Goal: Task Accomplishment & Management: Manage account settings

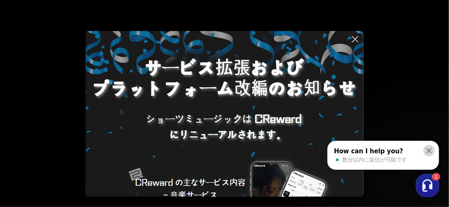
click at [430, 149] on icon at bounding box center [429, 150] width 5 height 5
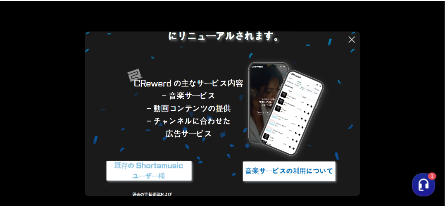
scroll to position [112, 0]
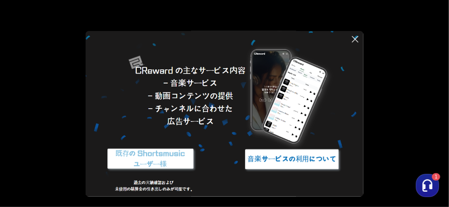
click at [357, 38] on icon at bounding box center [355, 39] width 10 height 10
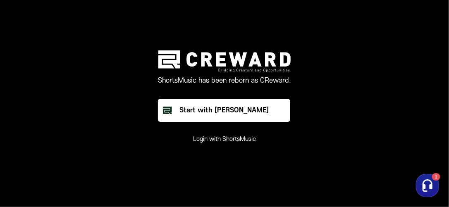
click at [232, 141] on button "Login with ShortsMusic" at bounding box center [224, 139] width 63 height 8
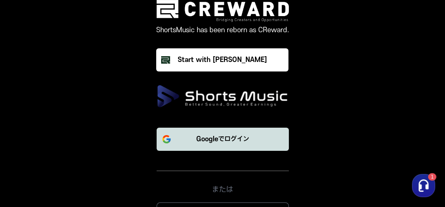
scroll to position [19, 0]
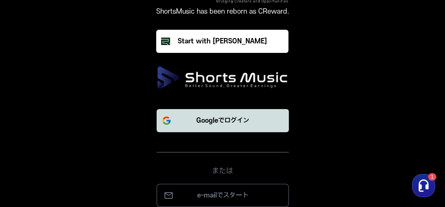
click at [220, 120] on p "Googleでログイン" at bounding box center [222, 121] width 53 height 10
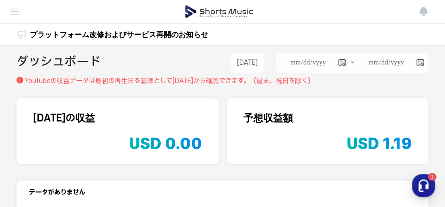
click at [15, 11] on img at bounding box center [15, 12] width 10 height 10
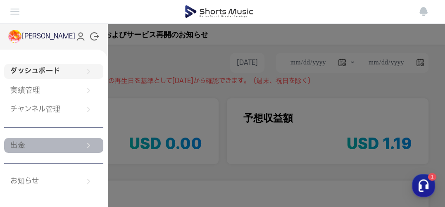
scroll to position [26, 0]
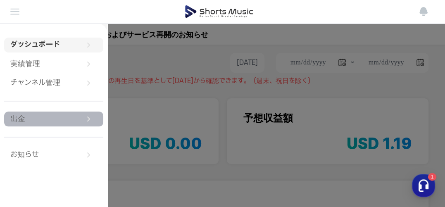
click at [31, 116] on link "出金" at bounding box center [53, 119] width 99 height 15
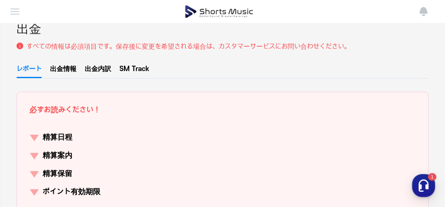
scroll to position [66, 0]
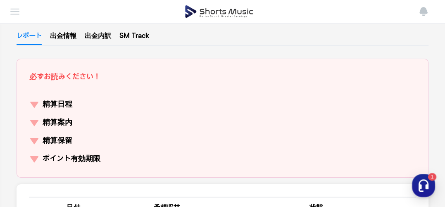
click at [60, 36] on link "出金情報" at bounding box center [63, 38] width 26 height 14
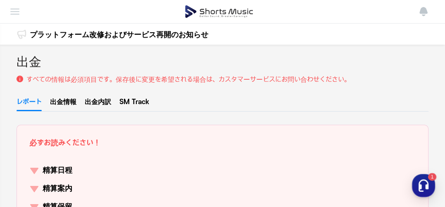
select select "*********"
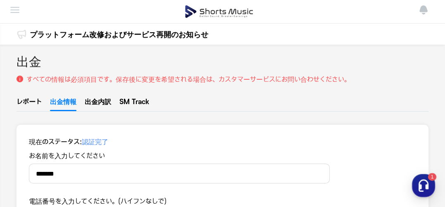
click at [208, 13] on img at bounding box center [219, 11] width 69 height 23
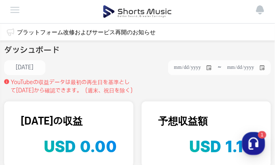
click at [15, 8] on img at bounding box center [15, 10] width 10 height 10
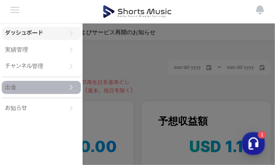
click at [22, 87] on link "出金" at bounding box center [41, 87] width 79 height 13
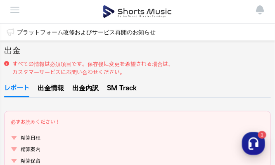
click at [256, 137] on icon "button" at bounding box center [253, 143] width 15 height 15
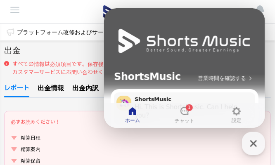
scroll to position [33, 0]
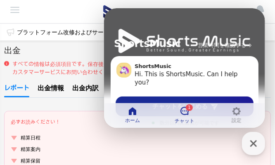
click at [191, 107] on div "1" at bounding box center [189, 107] width 7 height 7
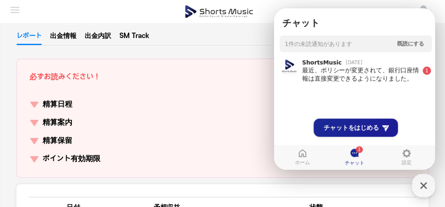
scroll to position [0, 0]
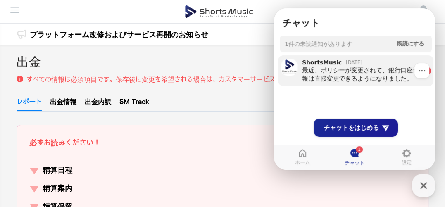
click at [323, 73] on div "最近、ポリシーが変更されて、銀行口座情報は直接変更できるようになりました。" at bounding box center [360, 74] width 117 height 17
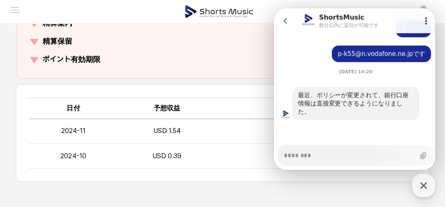
scroll to position [199, 0]
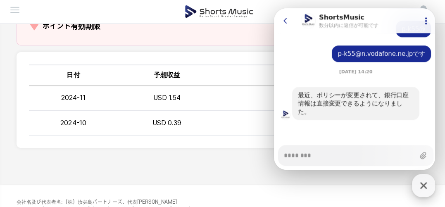
click at [422, 185] on icon "button" at bounding box center [423, 185] width 15 height 15
type textarea "*"
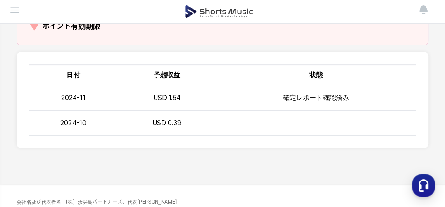
scroll to position [132, 0]
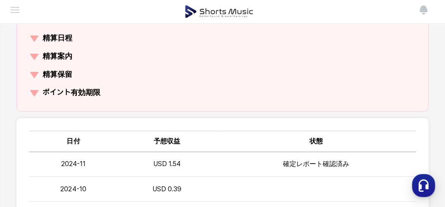
click at [83, 91] on p "ポイント有効期限" at bounding box center [72, 93] width 58 height 12
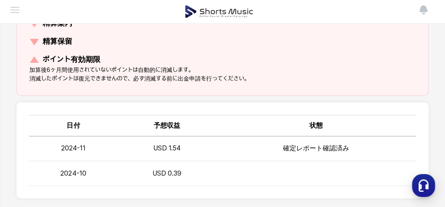
scroll to position [199, 0]
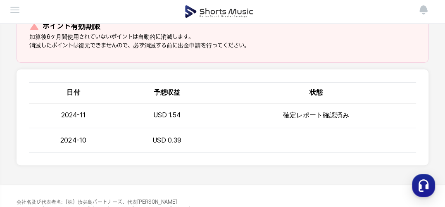
click at [434, 67] on div "出金 すべての情報は必須項目です。保存後に変更を希望される場合は、カスタマーサービスにお問い合わせください。 レポート 出金情報 出金内訳 SM Track …" at bounding box center [222, 15] width 445 height 339
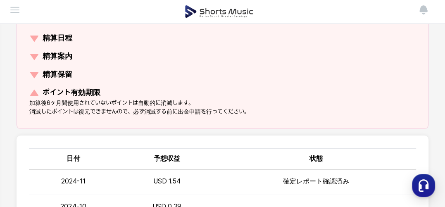
scroll to position [0, 0]
